Goal: Find specific page/section: Find specific page/section

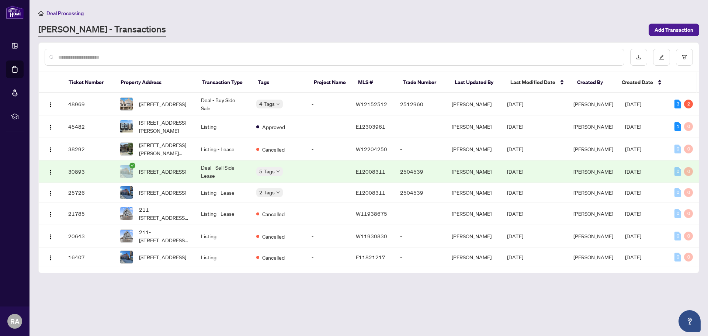
click at [211, 291] on main "Deal Processing [PERSON_NAME] - Transactions Add Transaction Ticket Number Prop…" at bounding box center [369, 168] width 679 height 336
click at [168, 169] on span "[STREET_ADDRESS]" at bounding box center [162, 171] width 47 height 8
click at [163, 192] on span "[STREET_ADDRESS]" at bounding box center [162, 193] width 47 height 8
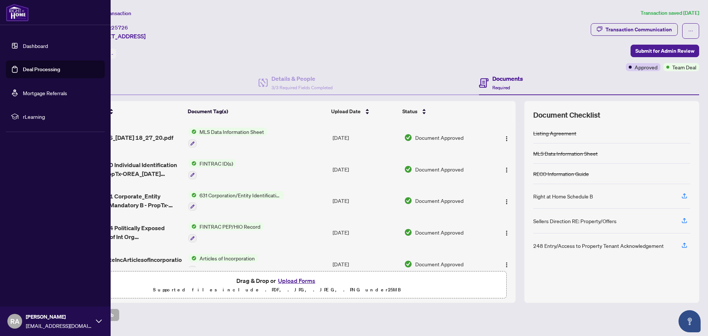
click at [29, 46] on link "Dashboard" at bounding box center [35, 45] width 25 height 7
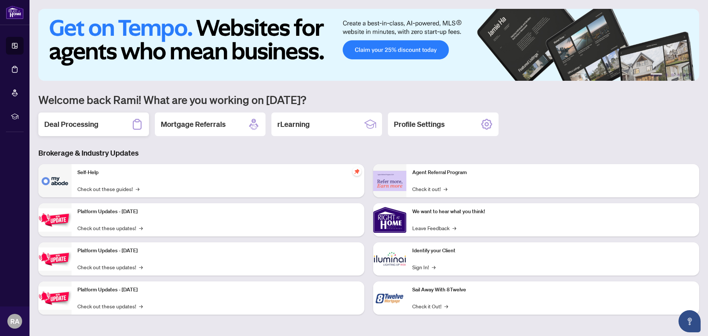
click at [86, 127] on h2 "Deal Processing" at bounding box center [71, 124] width 54 height 10
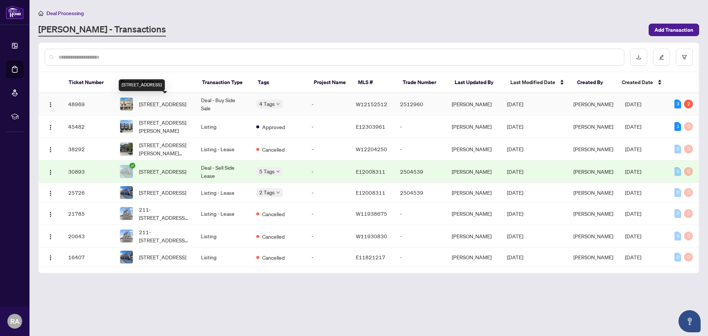
click at [159, 104] on span "[STREET_ADDRESS]" at bounding box center [162, 104] width 47 height 8
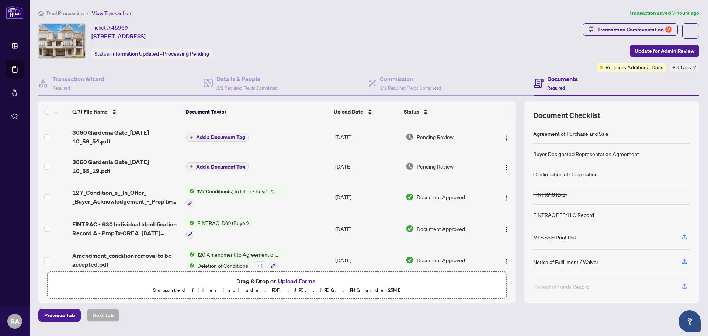
click at [647, 70] on span "Requires Additional Docs" at bounding box center [635, 67] width 58 height 8
click at [656, 33] on div "Transaction Communication 2" at bounding box center [635, 30] width 75 height 12
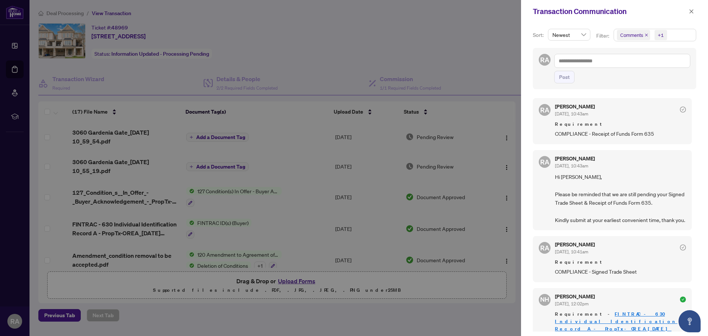
click at [607, 135] on span "COMPLIANCE - Receipt of Funds Form 635" at bounding box center [620, 133] width 131 height 8
click at [544, 132] on div "[PERSON_NAME] [DATE], 10:43am Requirement COMPLIANCE - Receipt of Funds Form 635" at bounding box center [612, 121] width 159 height 46
drag, startPoint x: 646, startPoint y: 134, endPoint x: 658, endPoint y: 134, distance: 11.8
click at [658, 134] on span "COMPLIANCE - Receipt of Funds Form 635" at bounding box center [620, 133] width 131 height 8
click at [659, 134] on span "COMPLIANCE - Receipt of Funds Form 635" at bounding box center [620, 133] width 131 height 8
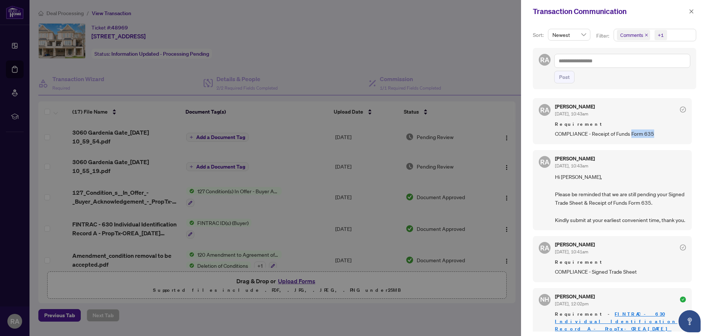
drag, startPoint x: 631, startPoint y: 134, endPoint x: 655, endPoint y: 134, distance: 24.0
click at [655, 134] on span "COMPLIANCE - Receipt of Funds Form 635" at bounding box center [620, 133] width 131 height 8
copy span "Form 635"
click at [494, 45] on div at bounding box center [354, 168] width 708 height 336
click at [693, 10] on icon "close" at bounding box center [691, 11] width 5 height 5
